Goal: Ask a question

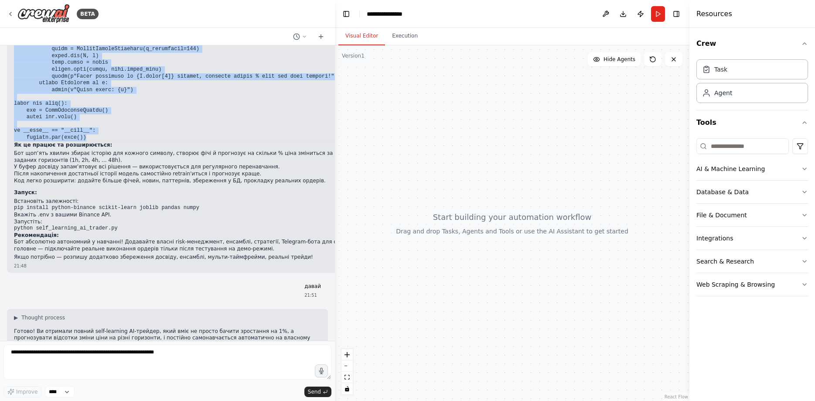
scroll to position [178560, 0]
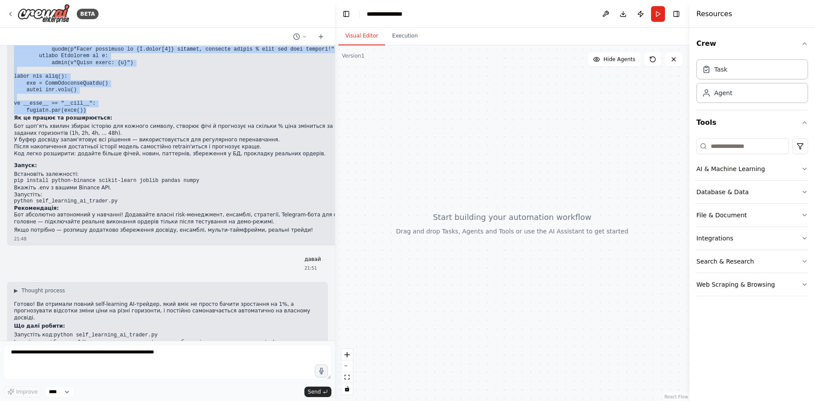
drag, startPoint x: 86, startPoint y: 295, endPoint x: 5, endPoint y: 235, distance: 101.0
click at [5, 235] on div "Multi‑AI Orchestration Quickstart (Fixer + Reviewer + Tester) This guide shows …" at bounding box center [167, 192] width 335 height 295
copy code "import pandas as pd import numpy as np import asyncio import joblib from dateti…"
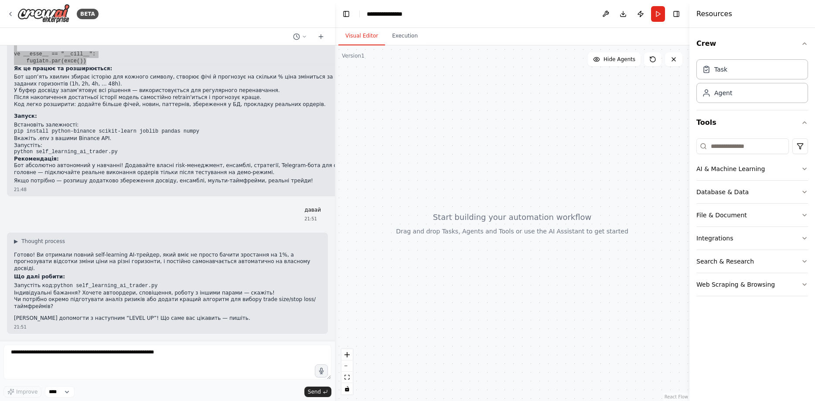
scroll to position [179385, 0]
click at [125, 156] on pre "python self_learning_ai_trader.py" at bounding box center [194, 152] width 361 height 7
drag, startPoint x: 33, startPoint y: 221, endPoint x: 108, endPoint y: 223, distance: 75.1
click at [108, 155] on code "python self_learning_ai_trader.py" at bounding box center [66, 152] width 104 height 6
copy code "self_learning_ai_trader.py"
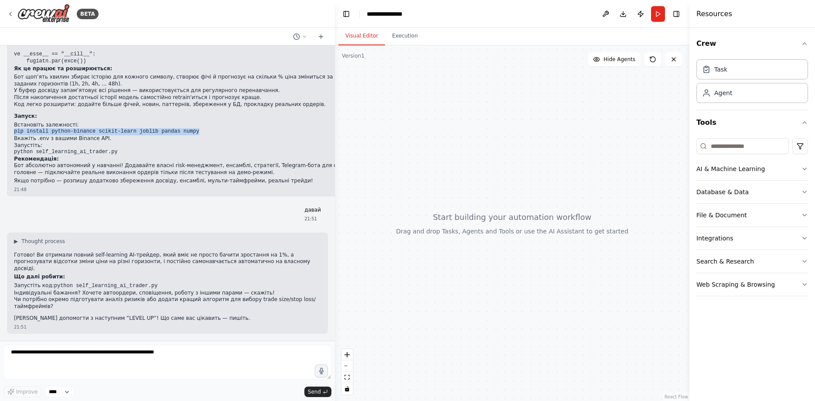
drag, startPoint x: 13, startPoint y: 200, endPoint x: 188, endPoint y: 204, distance: 175.9
copy code "pip install python-binance scikit-learn joblib pandas numpy"
drag, startPoint x: 14, startPoint y: 224, endPoint x: 125, endPoint y: 223, distance: 110.4
click at [125, 156] on pre "python self_learning_ai_trader.py" at bounding box center [194, 152] width 361 height 7
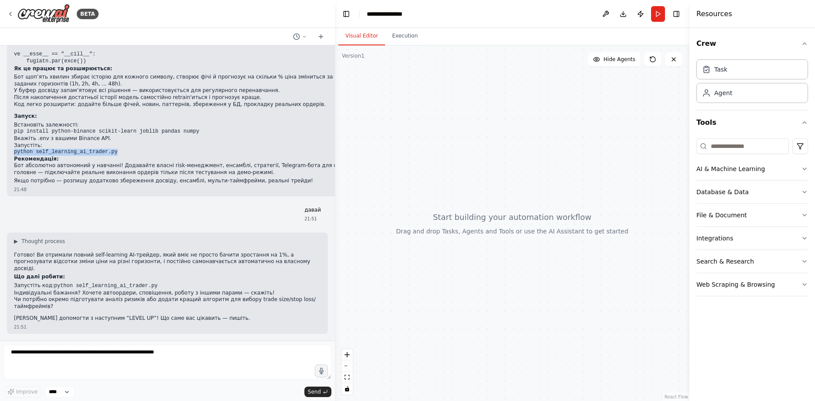
copy code "python self_learning_ai_trader.py"
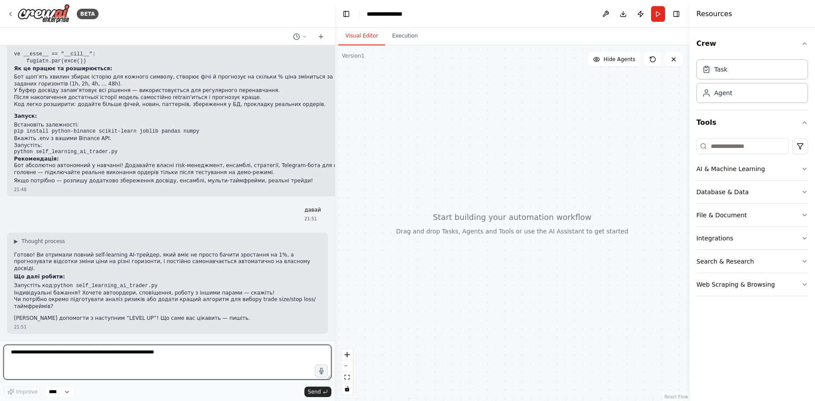
click at [163, 359] on textarea at bounding box center [167, 362] width 328 height 35
paste textarea "**********"
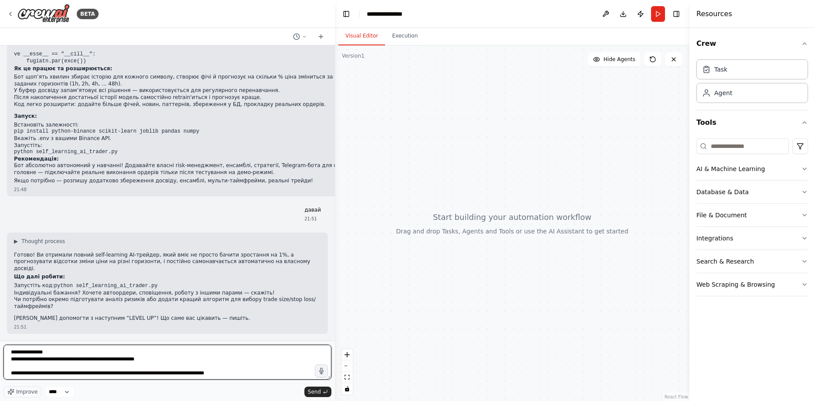
scroll to position [500, 0]
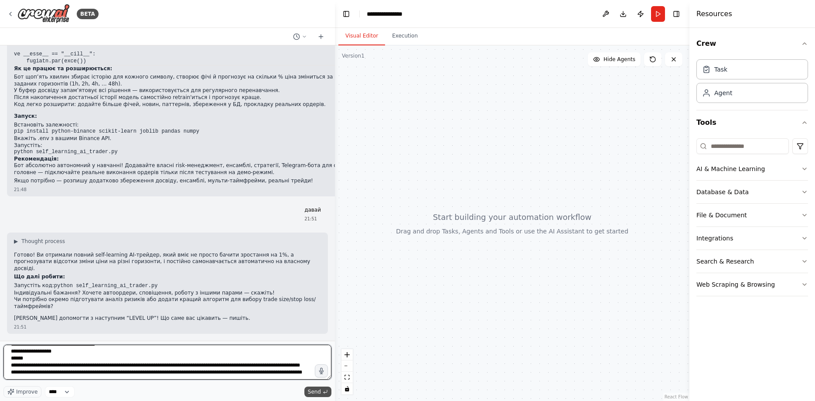
type textarea "**********"
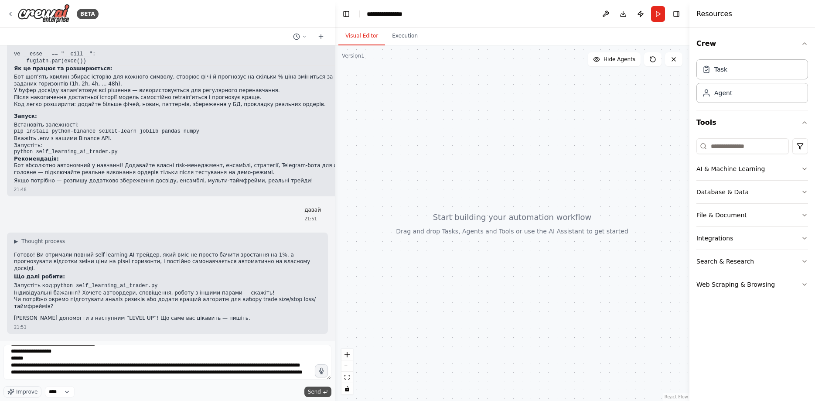
click at [322, 387] on button "Send" at bounding box center [318, 392] width 27 height 10
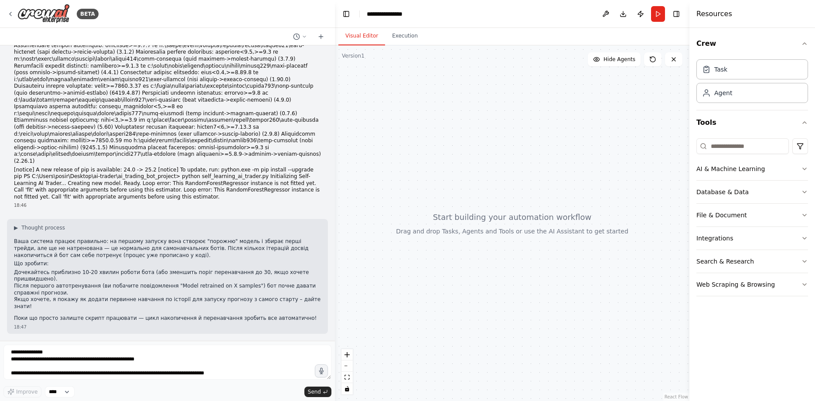
scroll to position [179400, 0]
drag, startPoint x: 14, startPoint y: 204, endPoint x: 54, endPoint y: 207, distance: 39.9
drag, startPoint x: 14, startPoint y: 210, endPoint x: 113, endPoint y: 205, distance: 98.7
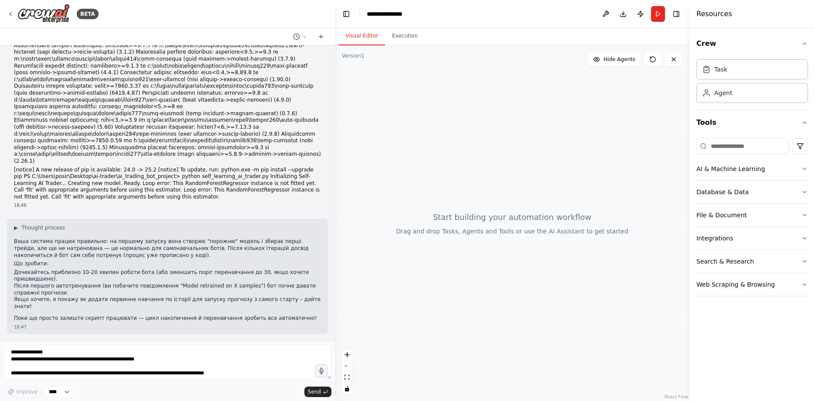
copy code "python self_learning_ai_trader.py"
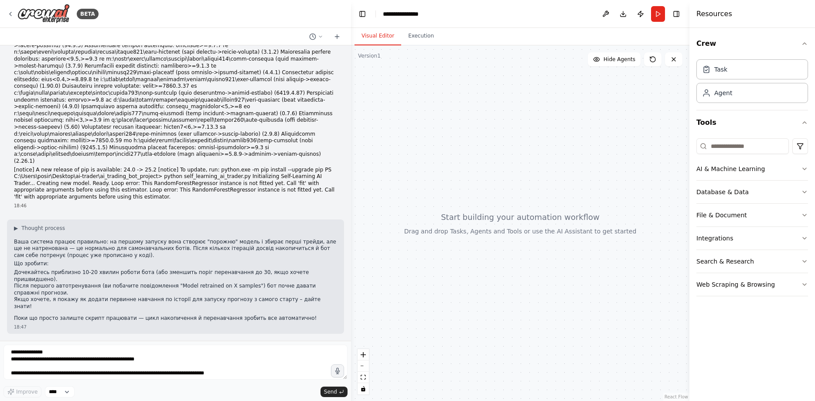
scroll to position [179496, 0]
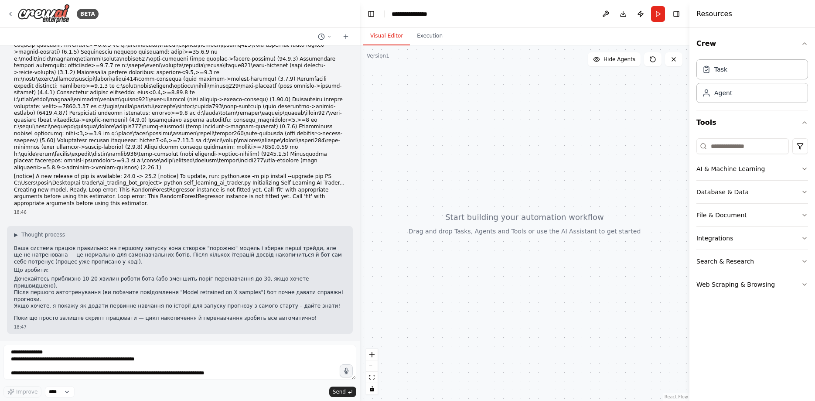
drag, startPoint x: 334, startPoint y: 151, endPoint x: 360, endPoint y: 152, distance: 25.7
click at [360, 152] on div "BETA Multi‑AI Orchestration Quickstart (Fixer + Reviewer + Tester) This guide s…" at bounding box center [407, 200] width 815 height 401
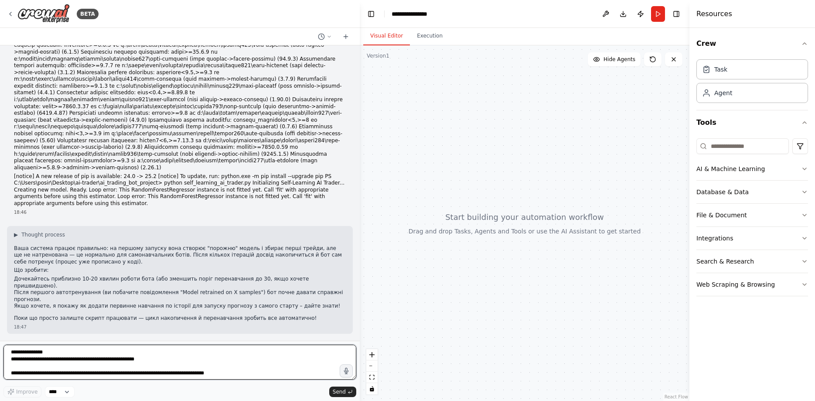
click at [37, 348] on textarea at bounding box center [179, 362] width 353 height 35
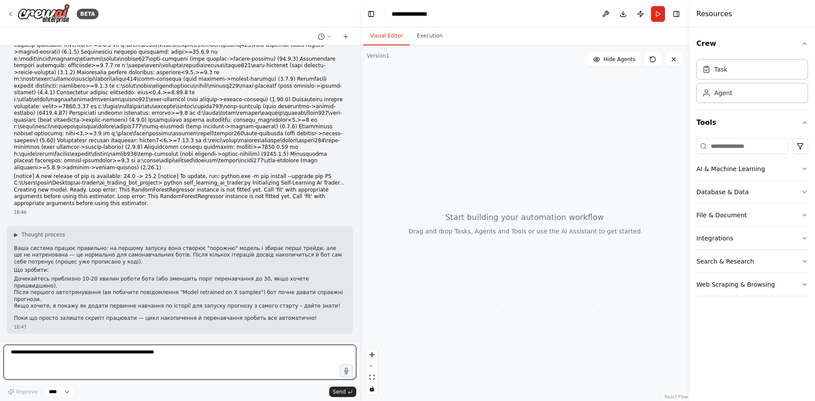
paste textarea "**********"
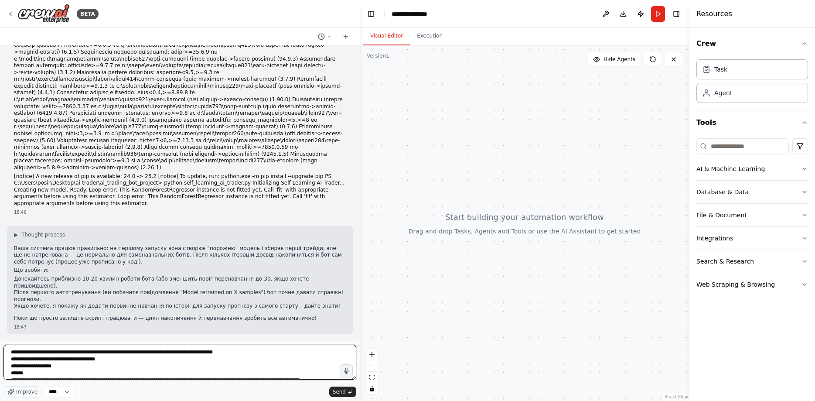
scroll to position [123, 0]
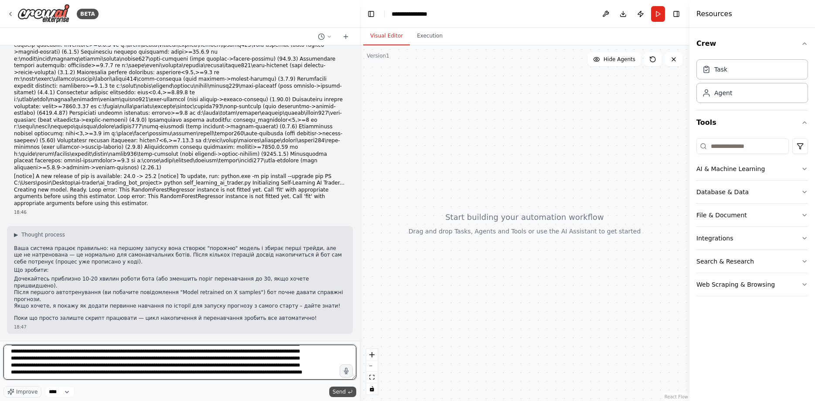
type textarea "**********"
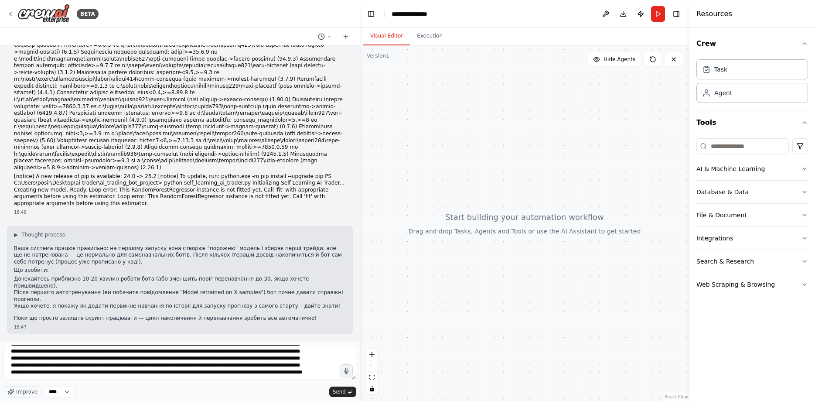
drag, startPoint x: 336, startPoint y: 390, endPoint x: 327, endPoint y: 390, distance: 9.6
click at [336, 390] on span "Send" at bounding box center [339, 391] width 13 height 7
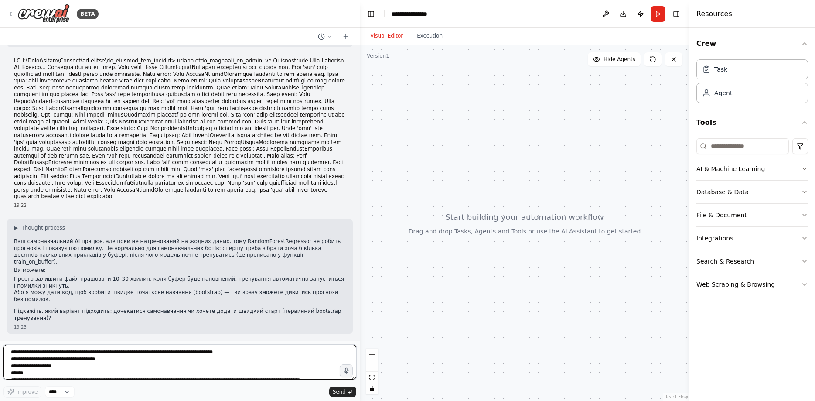
scroll to position [180087, 0]
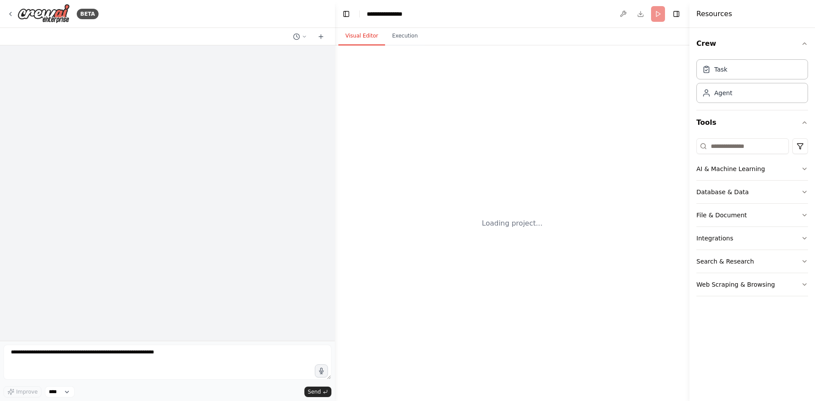
scroll to position [87328, 0]
